Goal: Transaction & Acquisition: Obtain resource

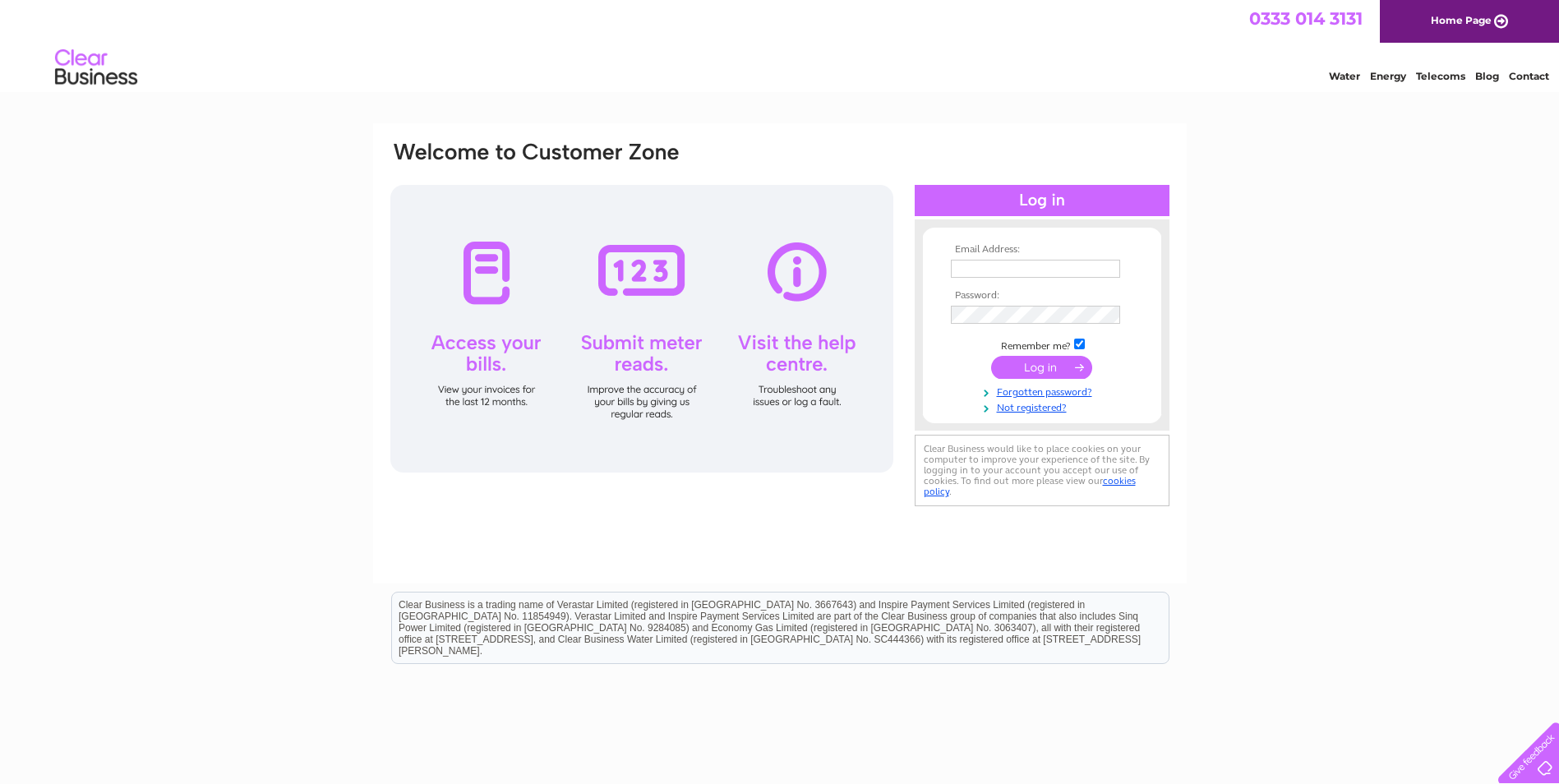
click at [1008, 278] on td at bounding box center [1042, 268] width 190 height 26
click at [1014, 271] on input "text" at bounding box center [1035, 268] width 169 height 18
type input "jane@gtwstorage.co.uk"
click at [991, 357] on input "submit" at bounding box center [1042, 368] width 101 height 23
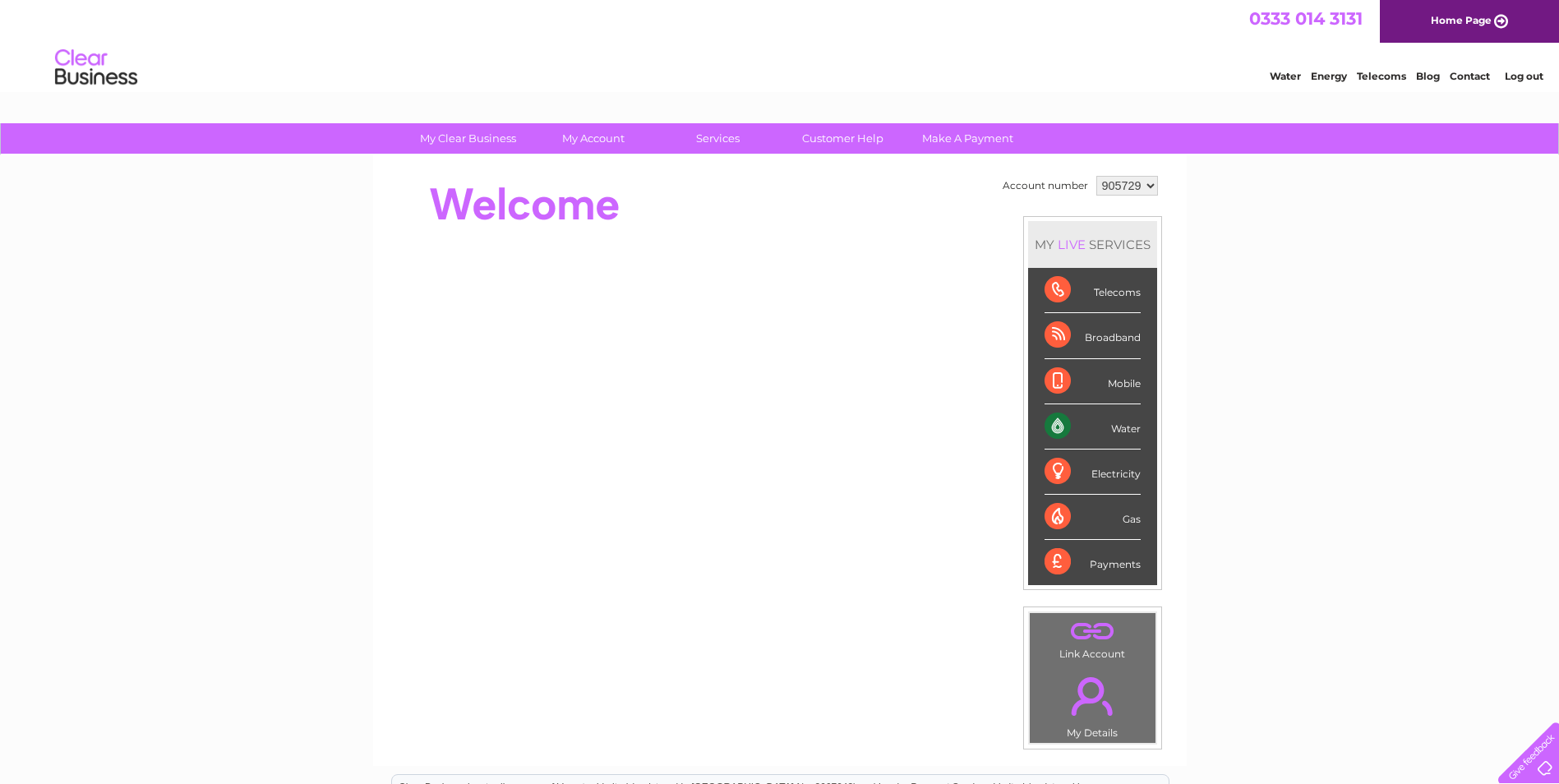
click at [1149, 184] on select "905729 905731" at bounding box center [1126, 185] width 61 height 19
click at [1096, 176] on select "905729 905731" at bounding box center [1126, 185] width 61 height 19
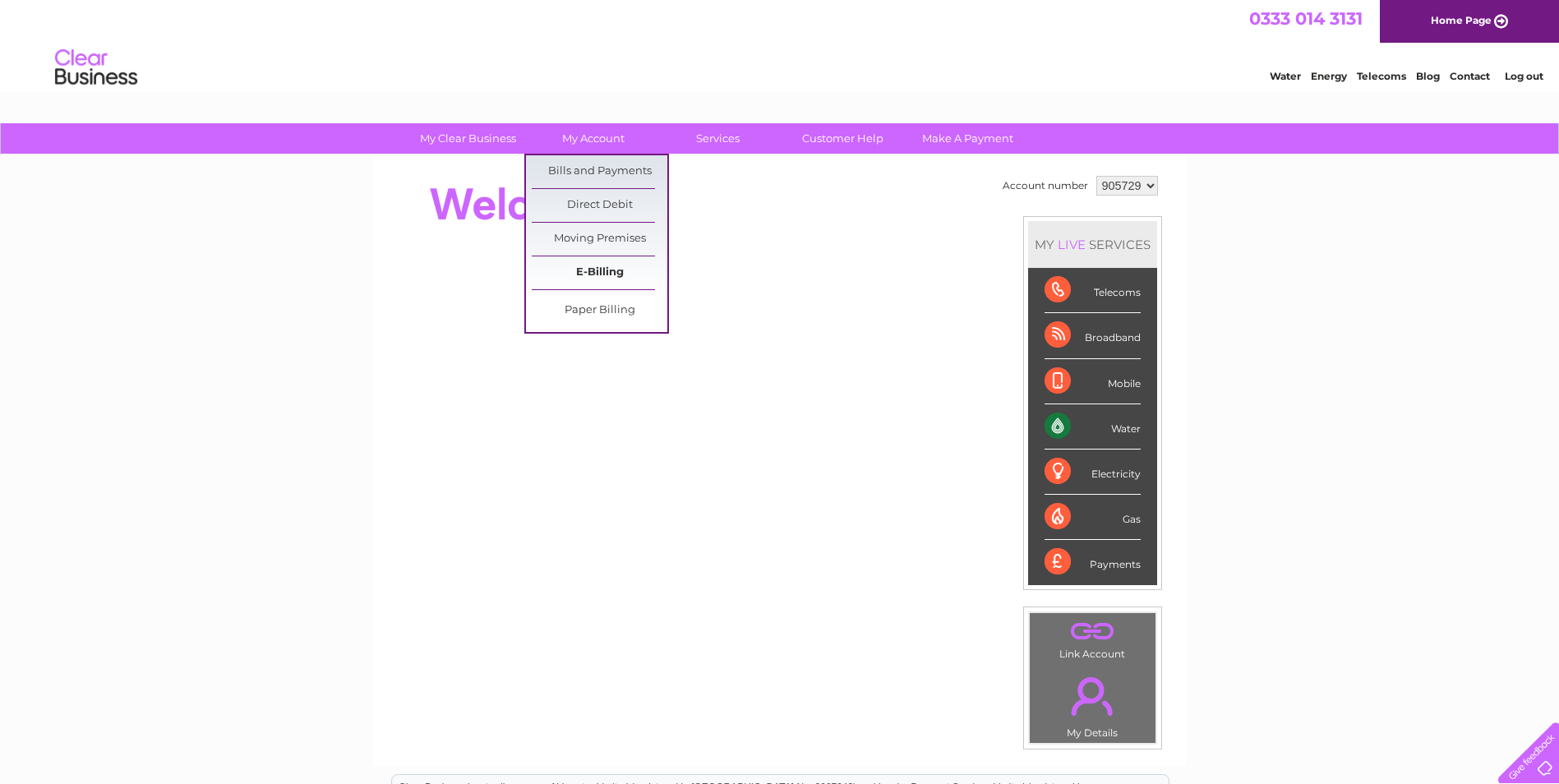
click at [622, 272] on link "E-Billing" at bounding box center [599, 272] width 136 height 33
click at [633, 169] on link "Bills and Payments" at bounding box center [599, 171] width 136 height 33
click at [633, 168] on link "Bills and Payments" at bounding box center [599, 171] width 136 height 33
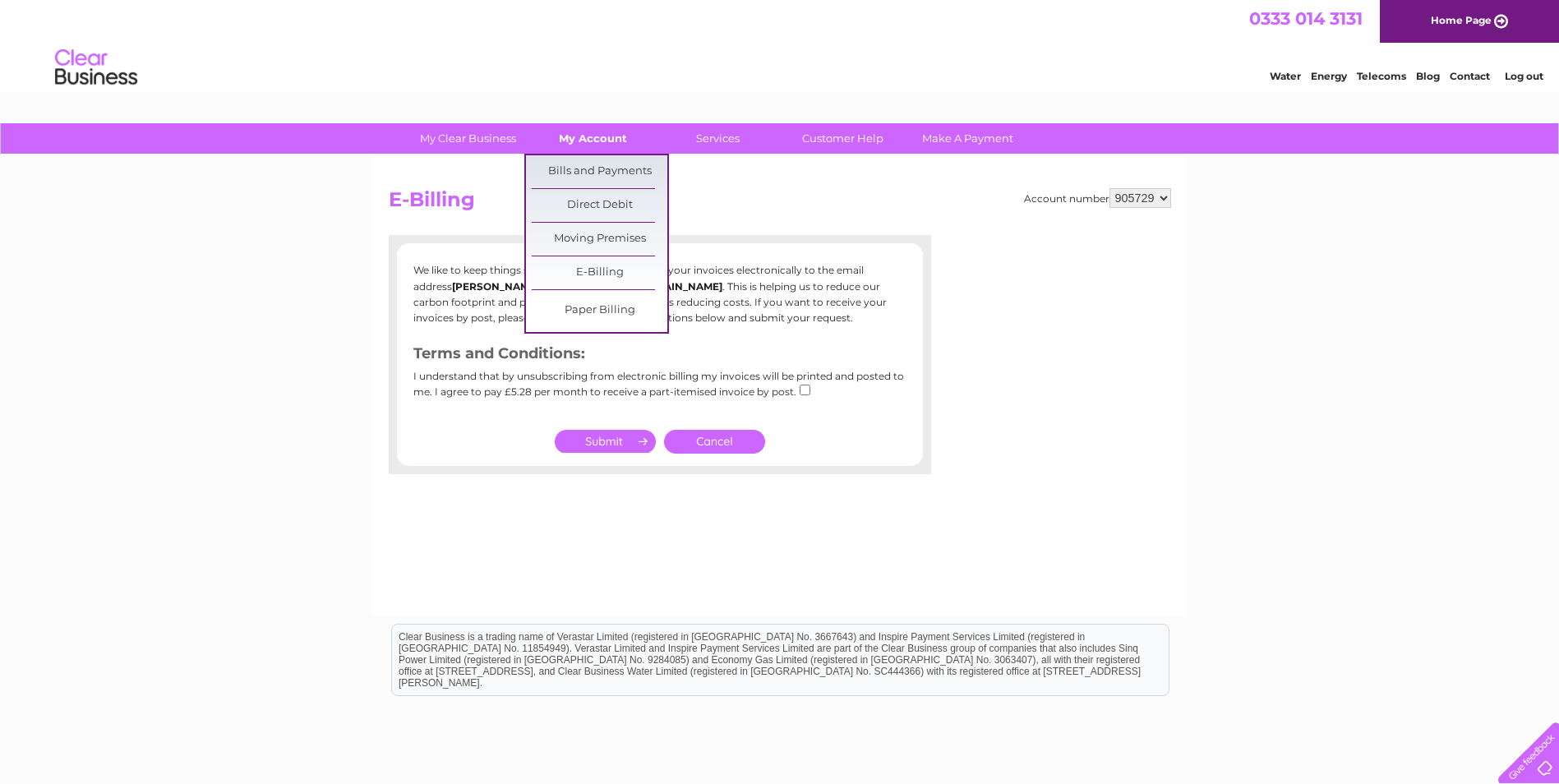
click at [615, 138] on link "My Account" at bounding box center [592, 138] width 136 height 30
click at [601, 179] on link "Bills and Payments" at bounding box center [599, 171] width 136 height 33
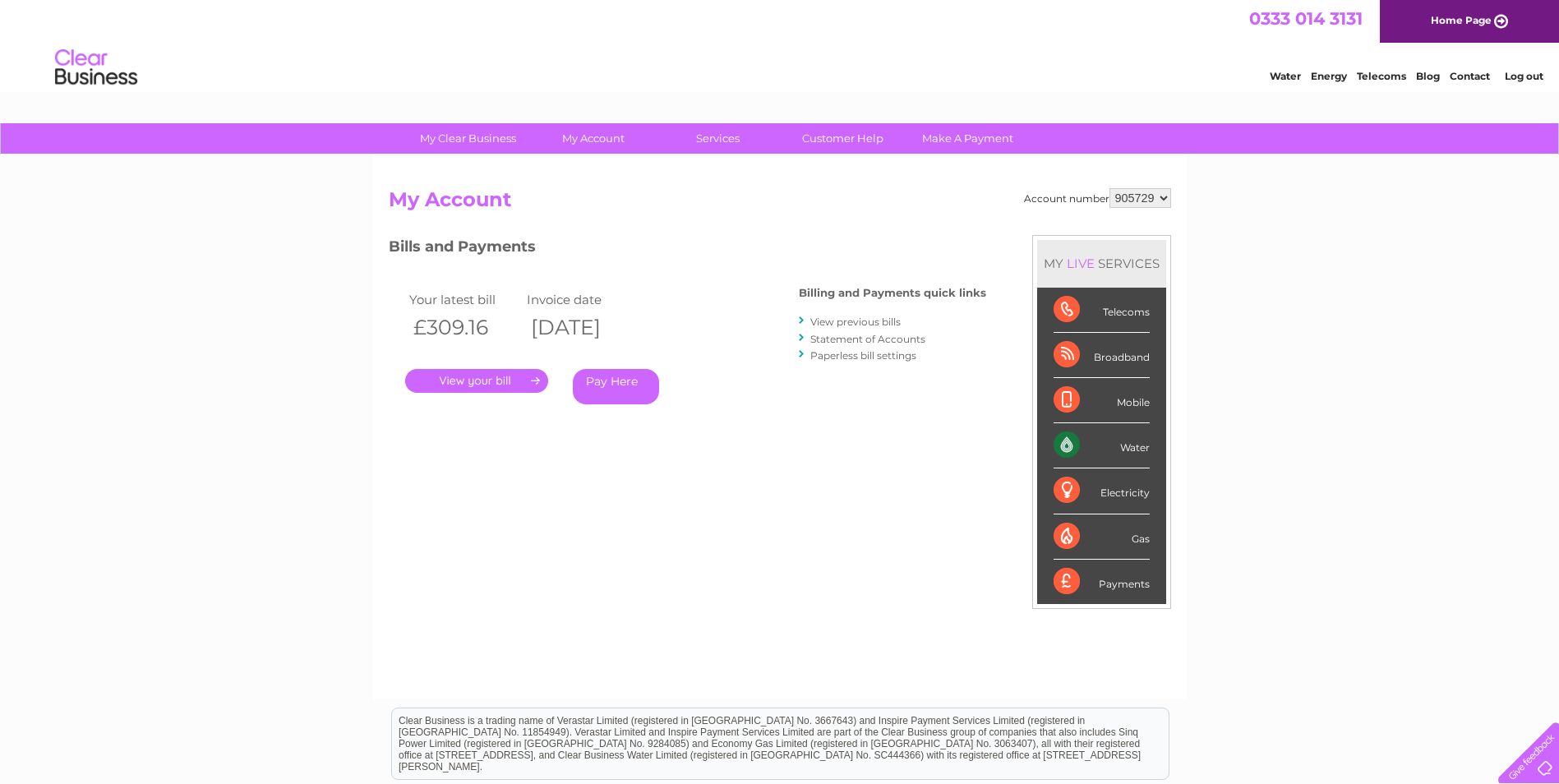
click at [485, 376] on link "." at bounding box center [477, 381] width 143 height 24
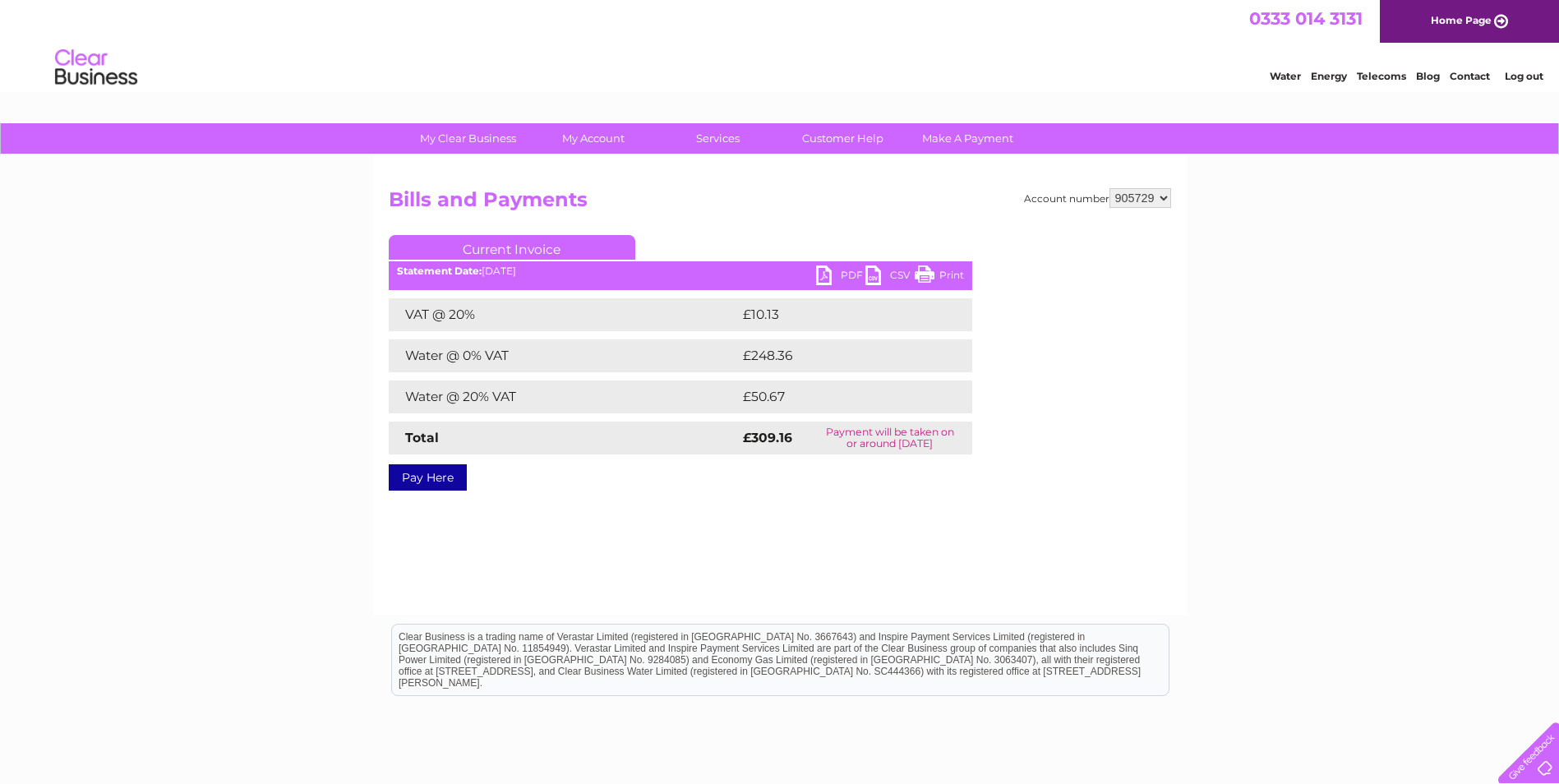
click at [951, 268] on link "Print" at bounding box center [939, 277] width 50 height 24
click at [503, 248] on link "Current Invoice" at bounding box center [511, 247] width 247 height 24
click at [840, 274] on link "PDF" at bounding box center [841, 277] width 50 height 24
click at [1164, 199] on select "905729 905731" at bounding box center [1140, 197] width 61 height 19
select select "905731"
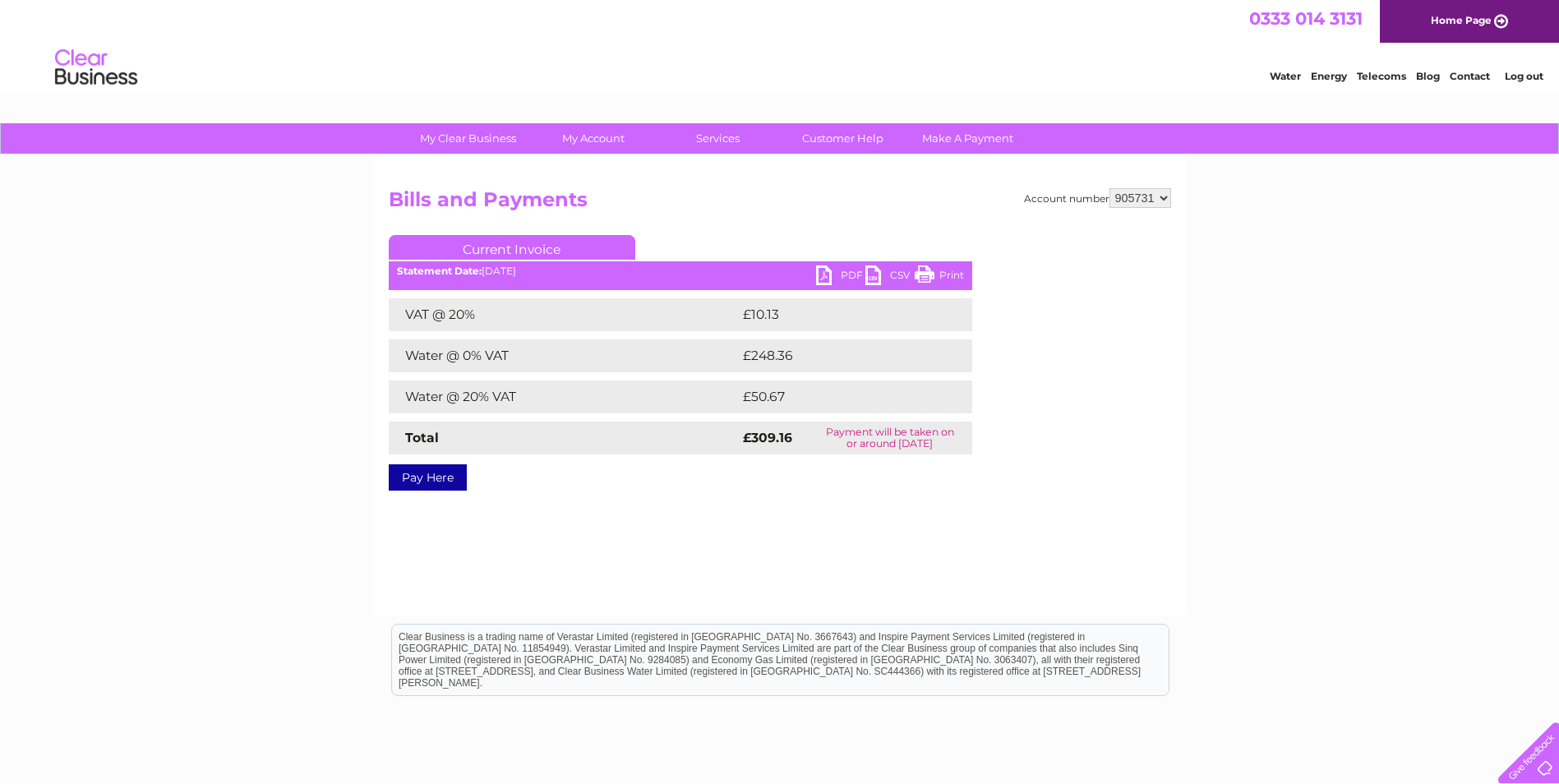
click at [1109, 188] on select "905729 905731" at bounding box center [1140, 197] width 61 height 19
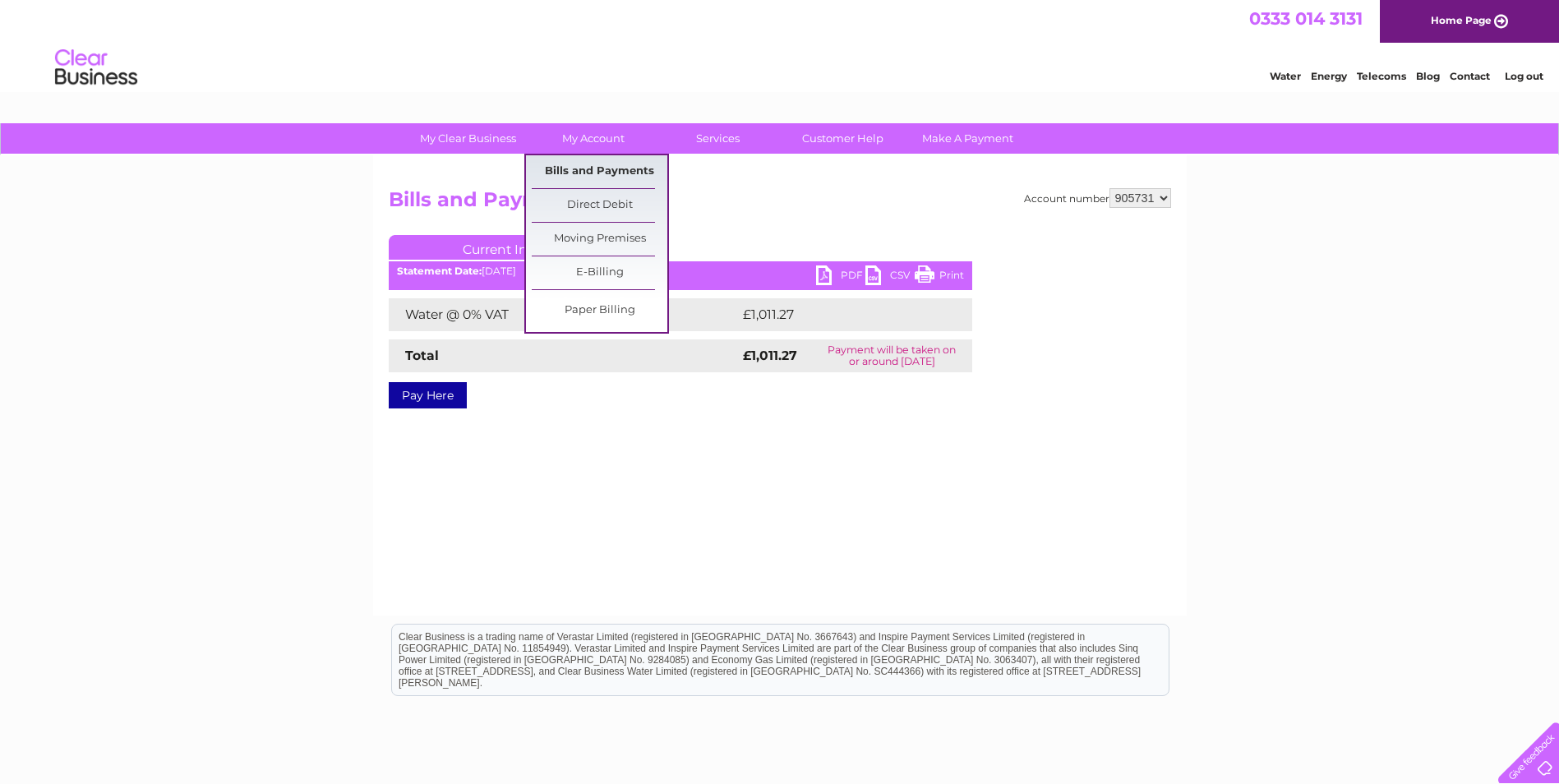
click at [612, 173] on link "Bills and Payments" at bounding box center [599, 171] width 136 height 33
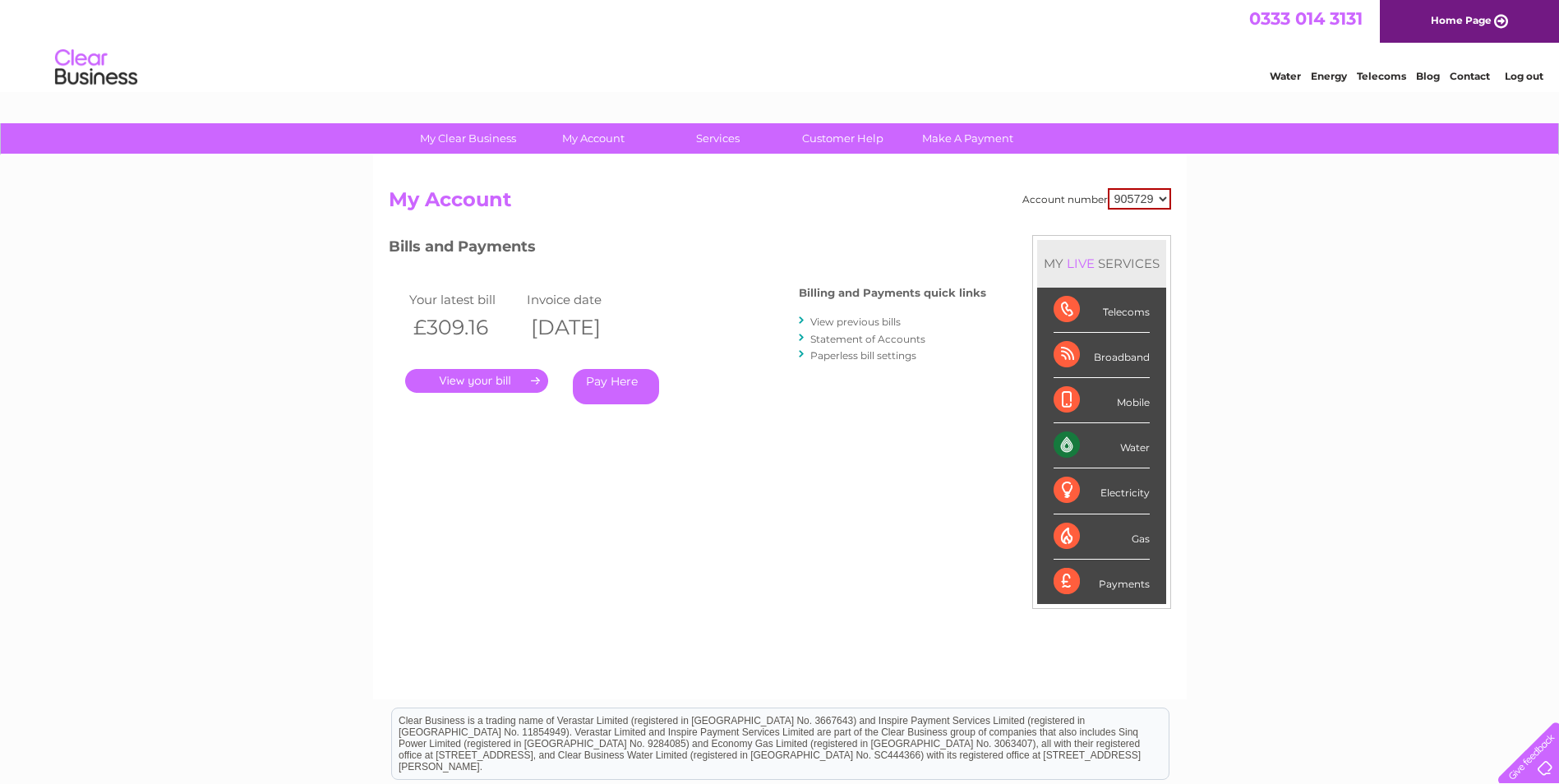
click at [508, 378] on link "." at bounding box center [477, 381] width 143 height 24
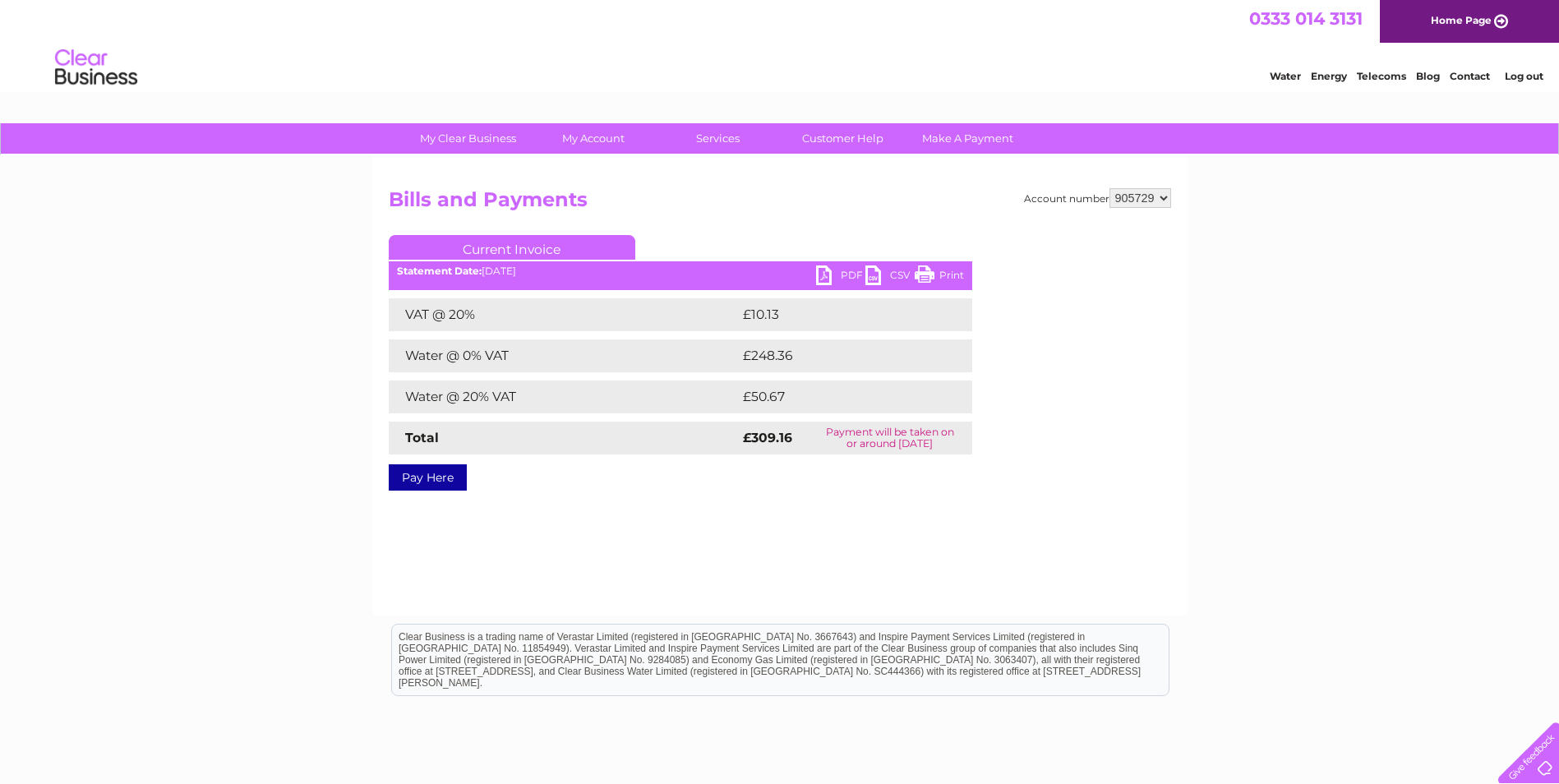
select select "905731"
click at [1109, 188] on select "905729 905731" at bounding box center [1140, 197] width 61 height 19
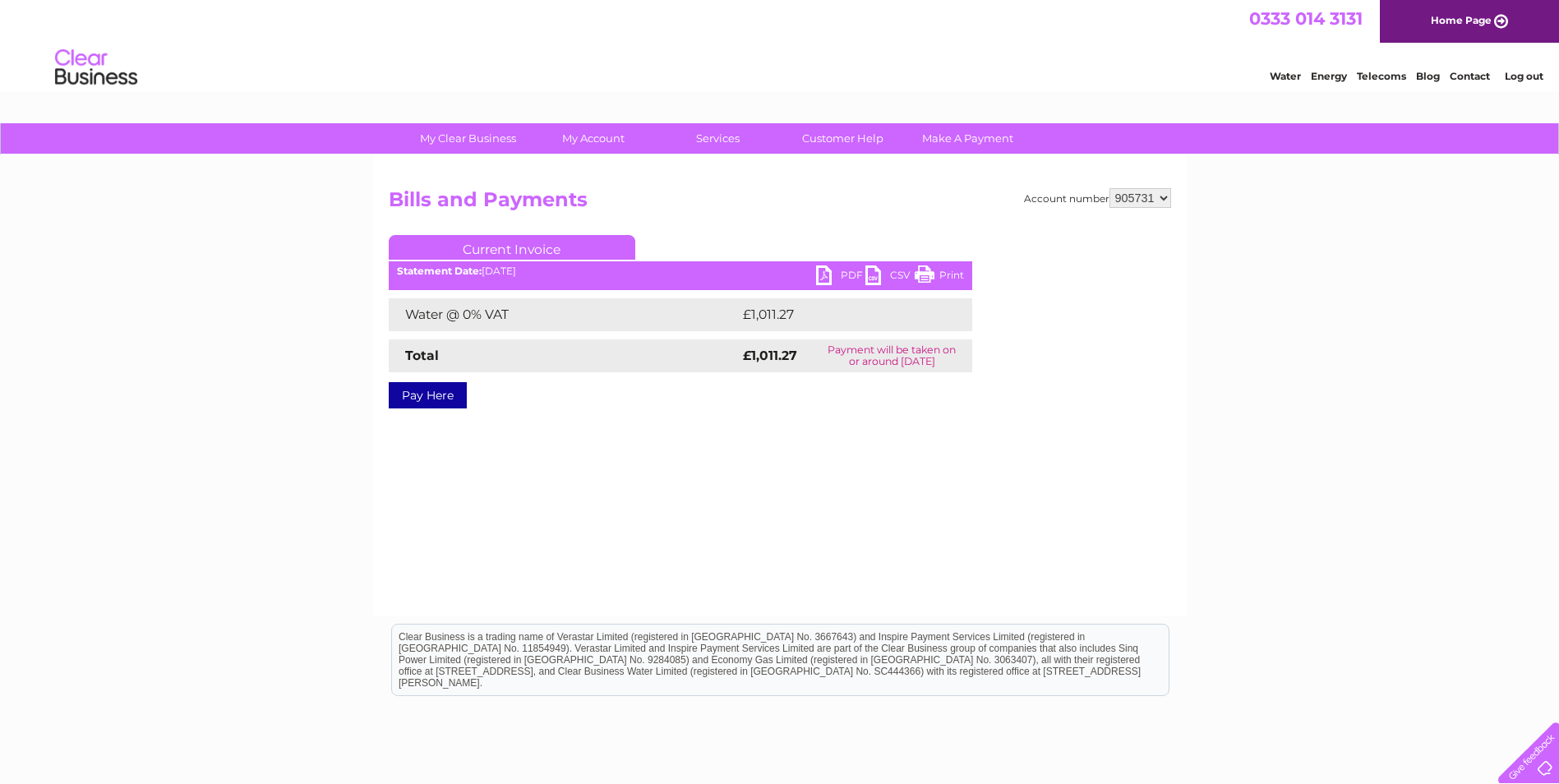
click at [852, 277] on link "PDF" at bounding box center [841, 277] width 50 height 24
